Goal: Transaction & Acquisition: Purchase product/service

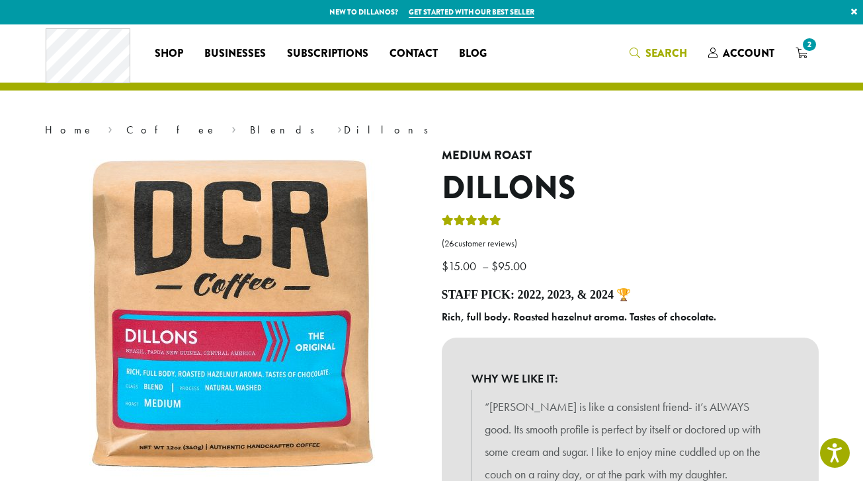
click at [671, 50] on span "Search" at bounding box center [666, 53] width 42 height 15
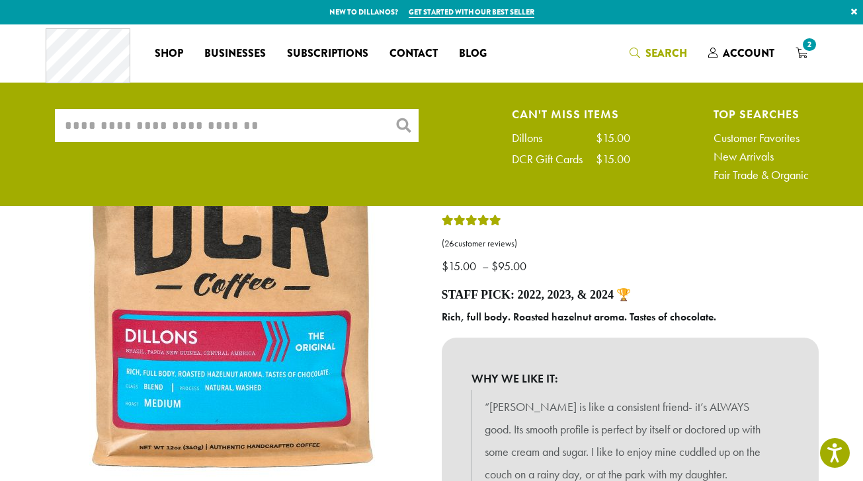
click at [71, 118] on input "What are you searching for?" at bounding box center [237, 125] width 364 height 33
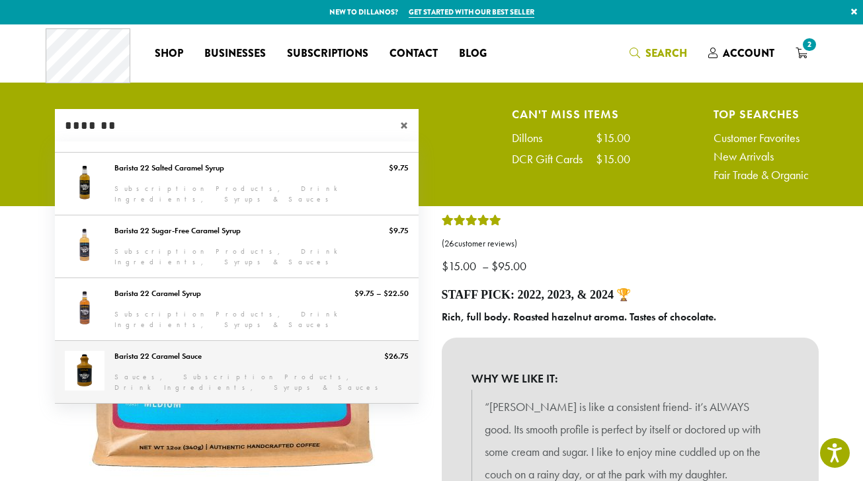
type input "*******"
click at [218, 362] on link "Barista 22 Caramel Sauce" at bounding box center [237, 372] width 364 height 62
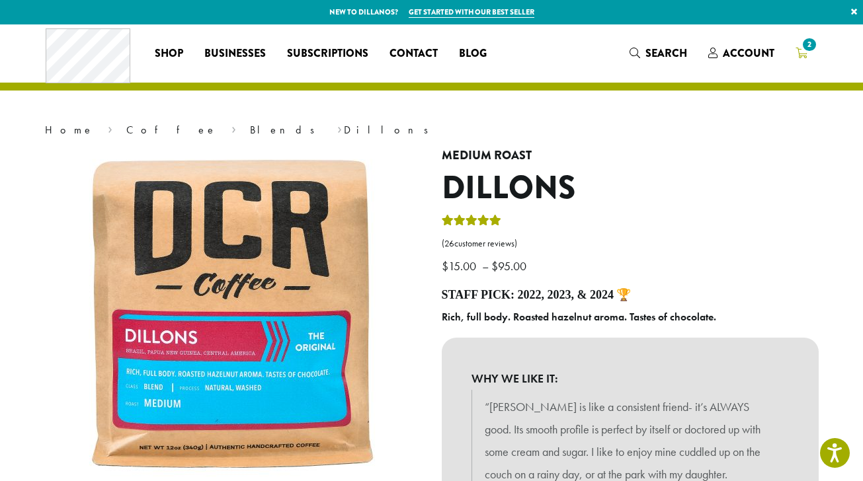
click at [804, 39] on span "2" at bounding box center [809, 45] width 18 height 18
click at [809, 41] on span "2" at bounding box center [809, 45] width 18 height 18
